Goal: Information Seeking & Learning: Learn about a topic

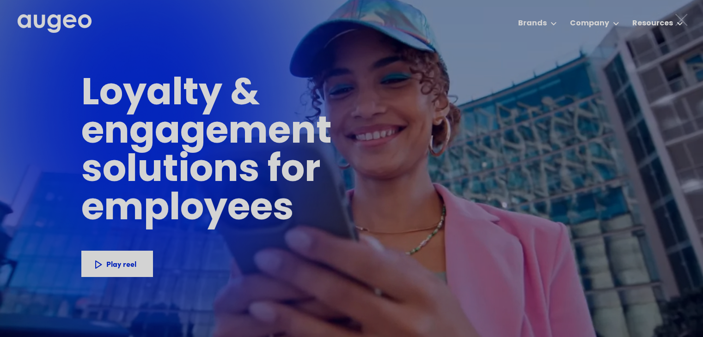
click at [527, 79] on div "1 of 4" at bounding box center [351, 191] width 703 height 237
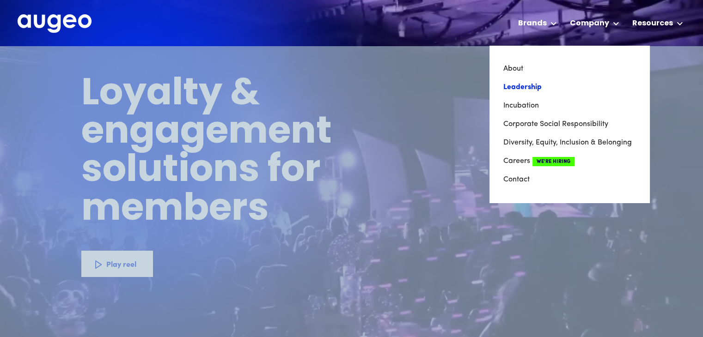
click at [545, 85] on link "Leadership" at bounding box center [569, 87] width 132 height 18
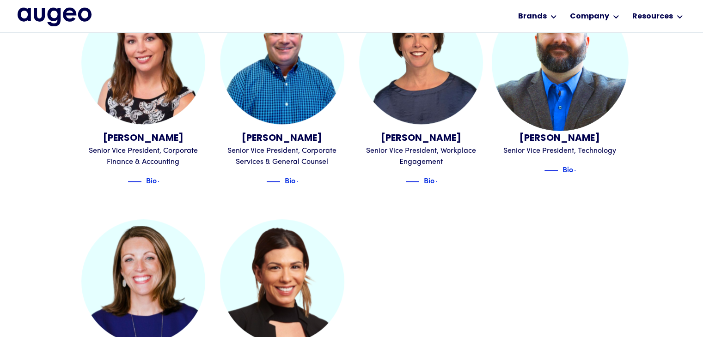
scroll to position [984, 0]
